Goal: Information Seeking & Learning: Learn about a topic

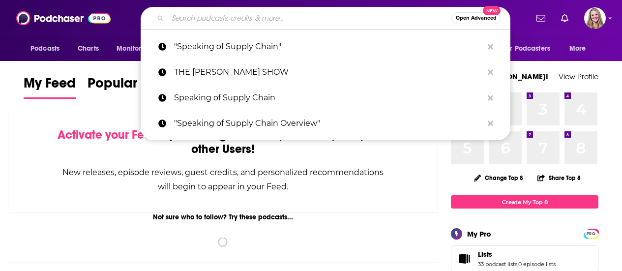
click at [197, 21] on input "Search podcasts, credits, & more..." at bounding box center [310, 18] width 284 height 16
paste input "The [PERSON_NAME] Podcast"
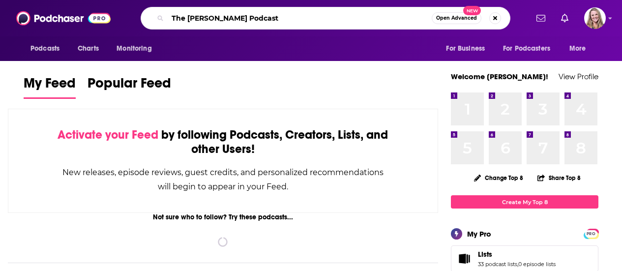
type input "The [PERSON_NAME] Podcast"
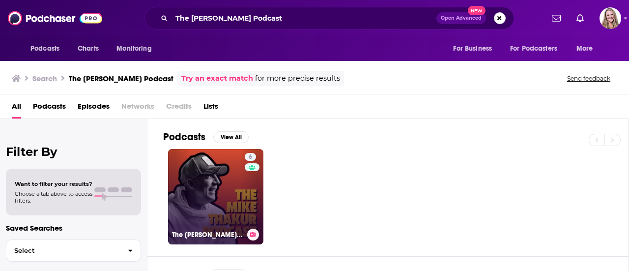
click at [216, 198] on link "6 The [PERSON_NAME] Podcast" at bounding box center [215, 196] width 95 height 95
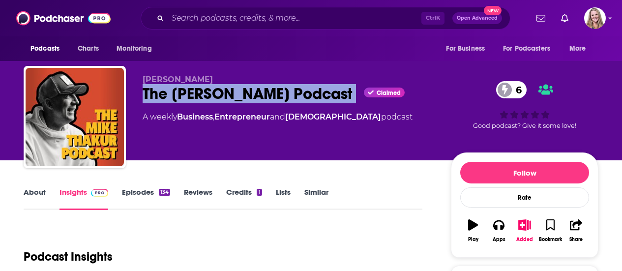
drag, startPoint x: 325, startPoint y: 94, endPoint x: 144, endPoint y: 92, distance: 180.9
click at [144, 92] on div "The [PERSON_NAME] Podcast Claimed 6" at bounding box center [289, 93] width 293 height 19
copy div "The [PERSON_NAME] Podcast"
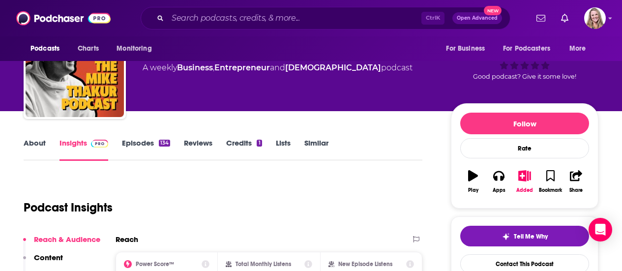
scroll to position [197, 0]
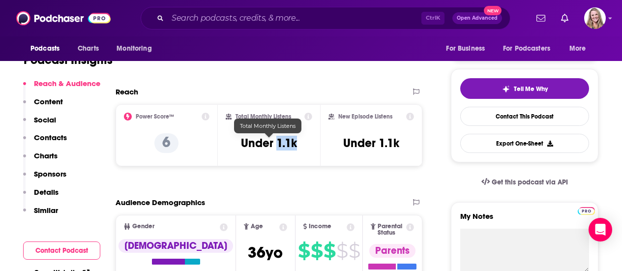
drag, startPoint x: 298, startPoint y: 148, endPoint x: 275, endPoint y: 144, distance: 23.6
click at [275, 144] on div "Total Monthly Listens Under 1.1k" at bounding box center [269, 135] width 87 height 45
copy h3 "1.1k"
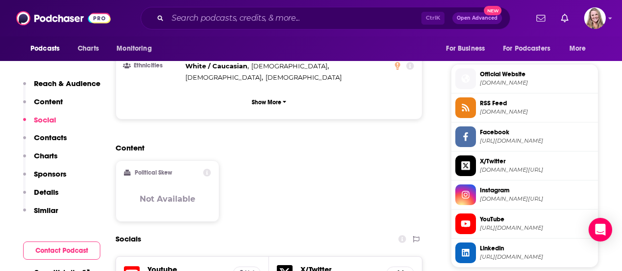
scroll to position [688, 0]
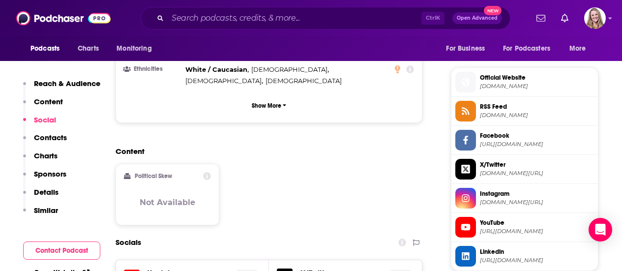
click at [494, 88] on span "[DOMAIN_NAME]" at bounding box center [537, 86] width 114 height 7
click at [496, 89] on span "[DOMAIN_NAME]" at bounding box center [537, 86] width 114 height 7
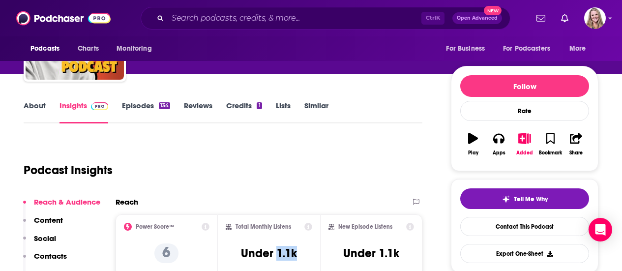
scroll to position [0, 0]
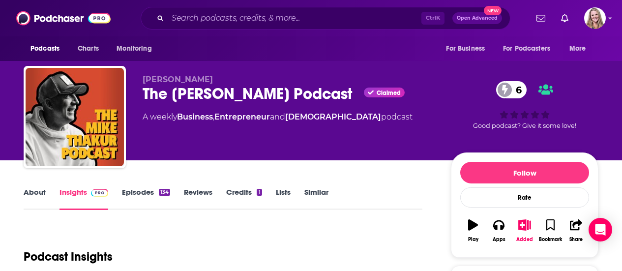
click at [39, 198] on link "About" at bounding box center [35, 198] width 22 height 23
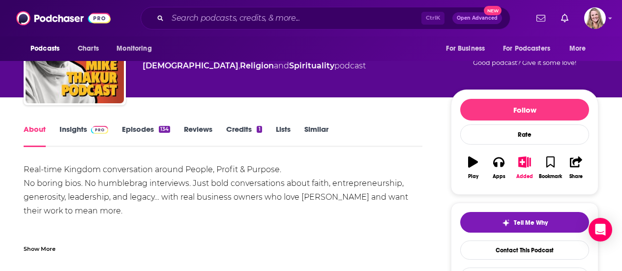
scroll to position [49, 0]
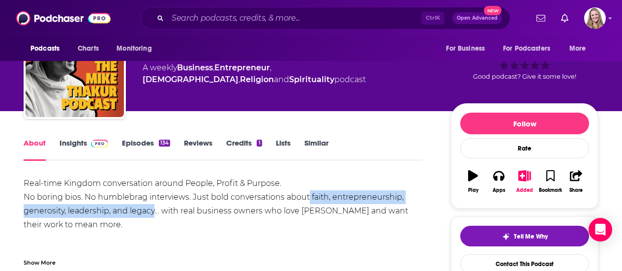
drag, startPoint x: 154, startPoint y: 210, endPoint x: 307, endPoint y: 197, distance: 154.0
click at [307, 197] on div "Real-time Kingdom conversation around People, Profit & Purpose. No boring bios.…" at bounding box center [223, 224] width 399 height 96
copy div "faith, entrepreneurship, generosity, leadership, and legacy"
